Goal: Task Accomplishment & Management: Manage account settings

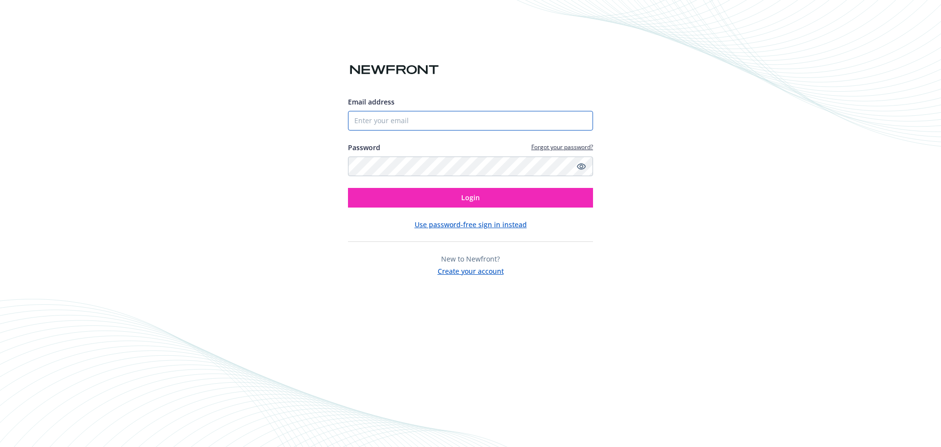
click at [399, 123] on input "Email address" at bounding box center [470, 121] width 245 height 20
type input "[EMAIL_ADDRESS][DOMAIN_NAME]"
click at [348, 188] on button "Login" at bounding box center [470, 198] width 245 height 20
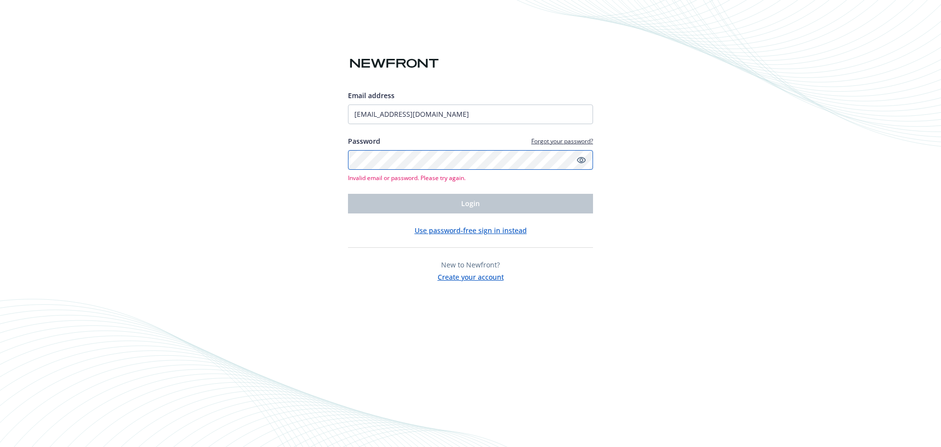
click at [198, 163] on div "Email address [EMAIL_ADDRESS][DOMAIN_NAME] Password Forgot your password? Inval…" at bounding box center [470, 223] width 941 height 447
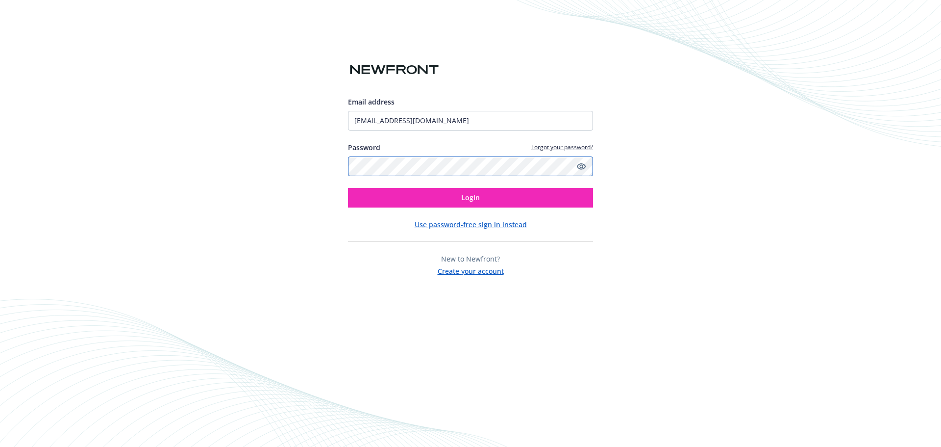
click at [348, 188] on button "Login" at bounding box center [470, 198] width 245 height 20
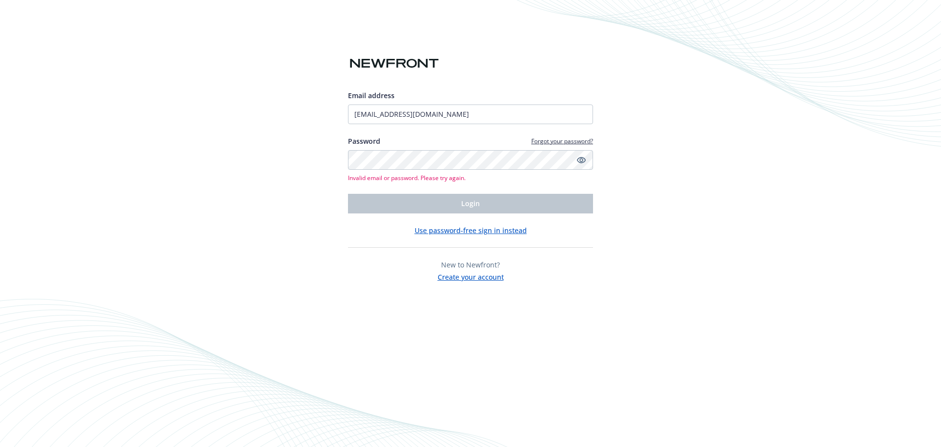
click at [481, 224] on div "Email address [EMAIL_ADDRESS][DOMAIN_NAME] Password Forgot your password? Inval…" at bounding box center [470, 186] width 245 height 192
click at [481, 228] on button "Use password-free sign in instead" at bounding box center [471, 230] width 112 height 10
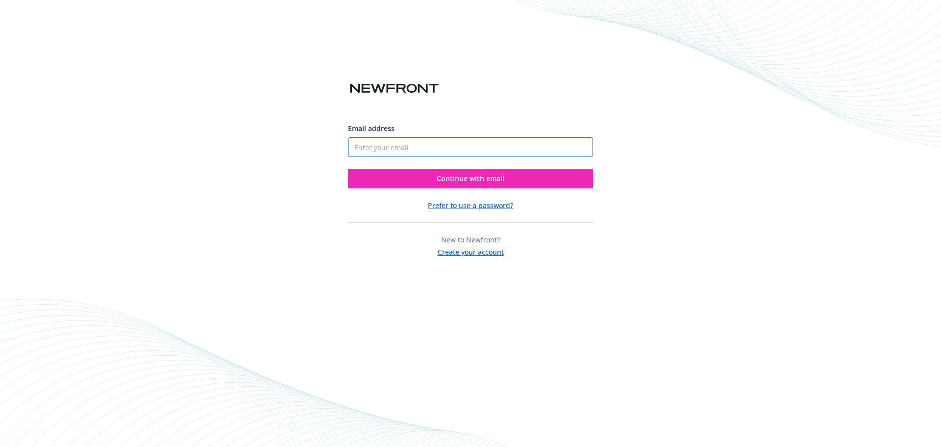
click at [415, 149] on input "Email address" at bounding box center [470, 147] width 245 height 20
type input "[EMAIL_ADDRESS][DOMAIN_NAME]"
click at [409, 182] on button "Continue with email" at bounding box center [470, 179] width 245 height 20
